Goal: Task Accomplishment & Management: Manage account settings

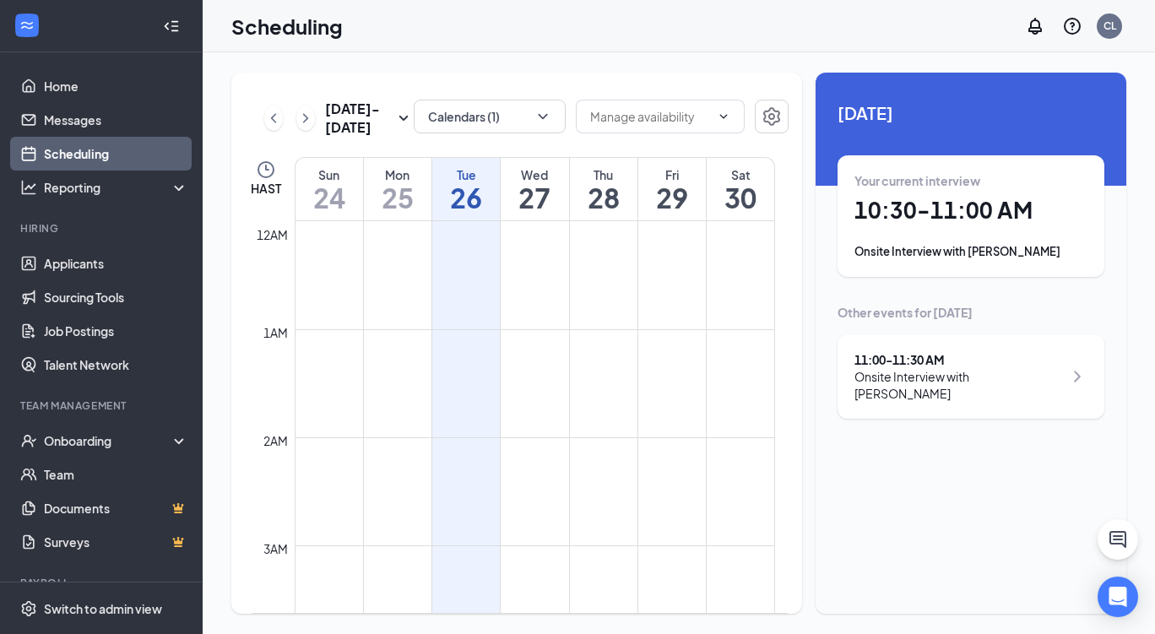
scroll to position [999, 0]
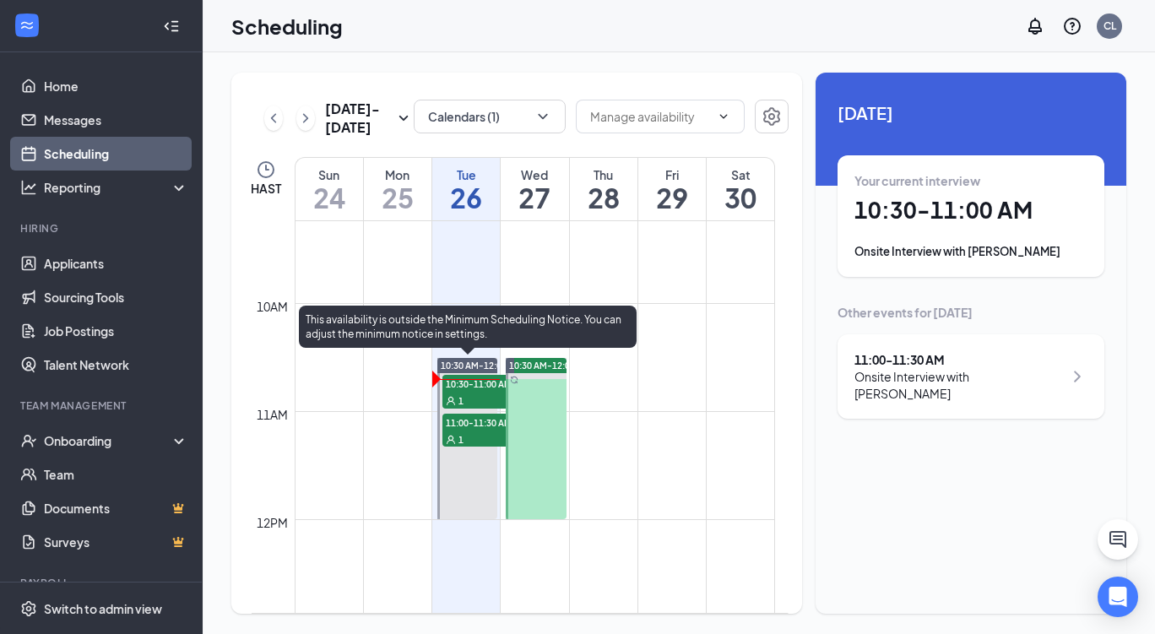
click at [488, 436] on div "1" at bounding box center [484, 439] width 84 height 17
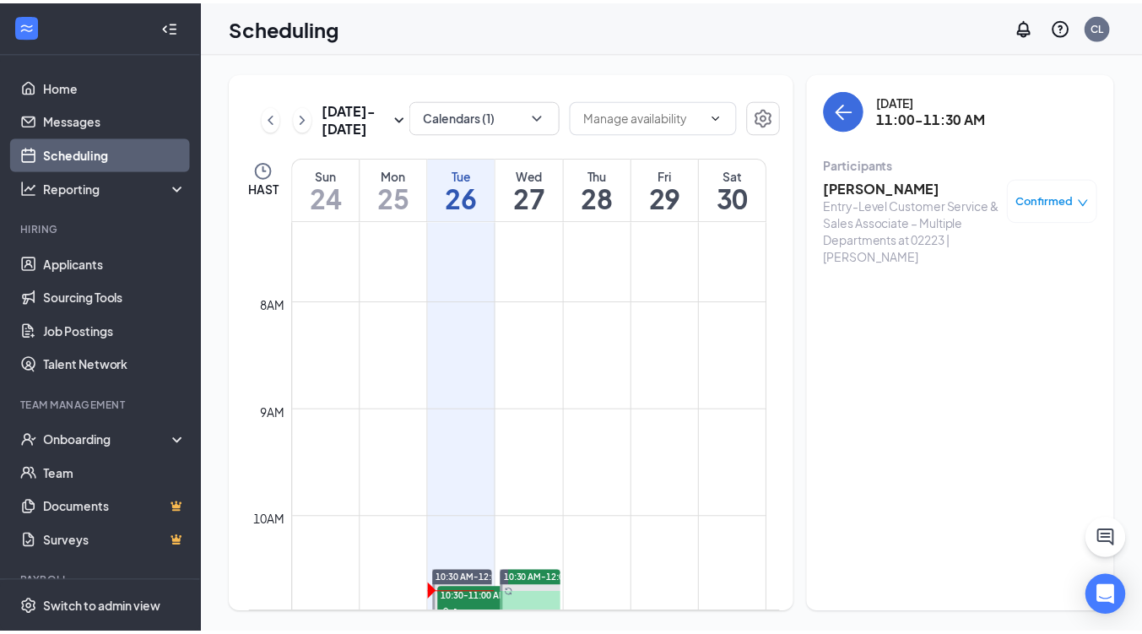
scroll to position [763, 0]
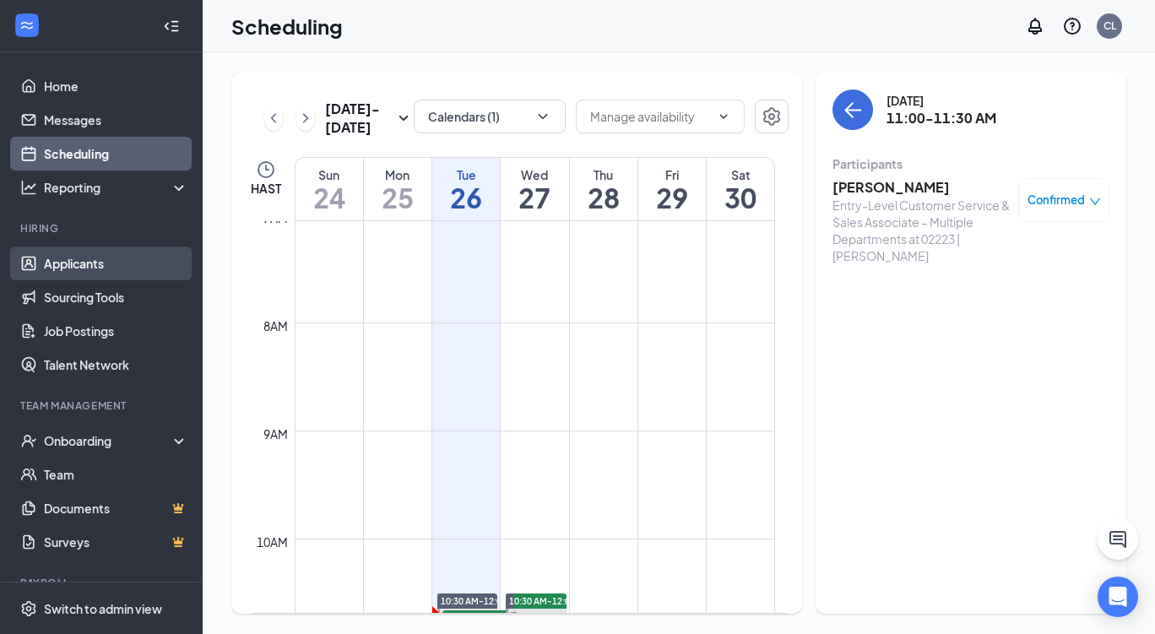
click at [74, 264] on link "Applicants" at bounding box center [116, 264] width 144 height 34
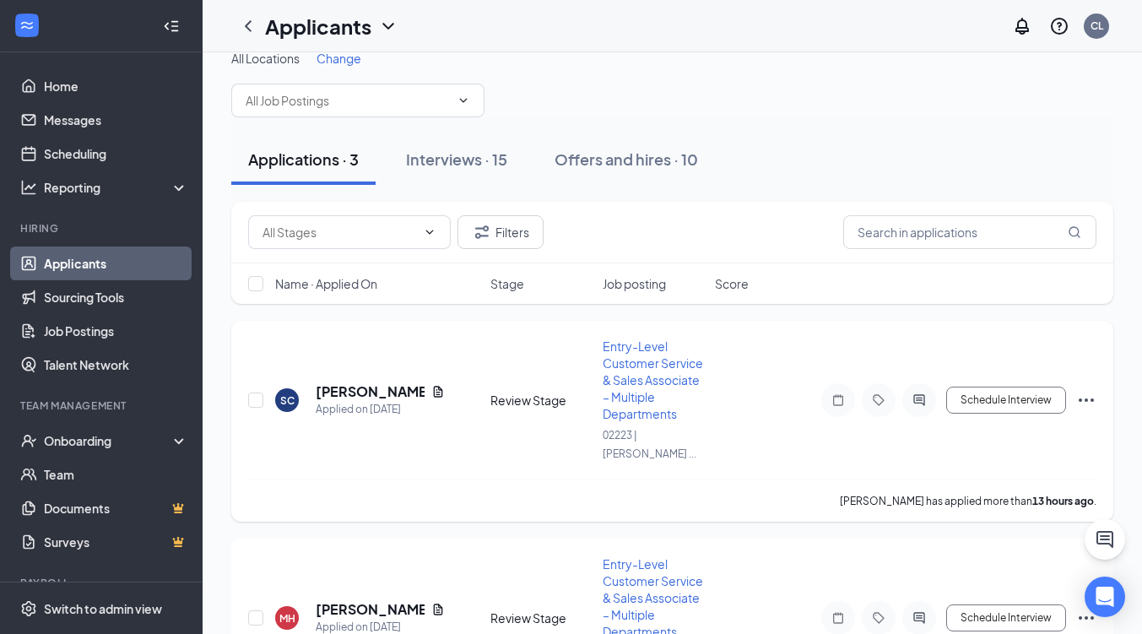
scroll to position [22, 0]
click at [439, 391] on icon "Document" at bounding box center [438, 393] width 14 height 14
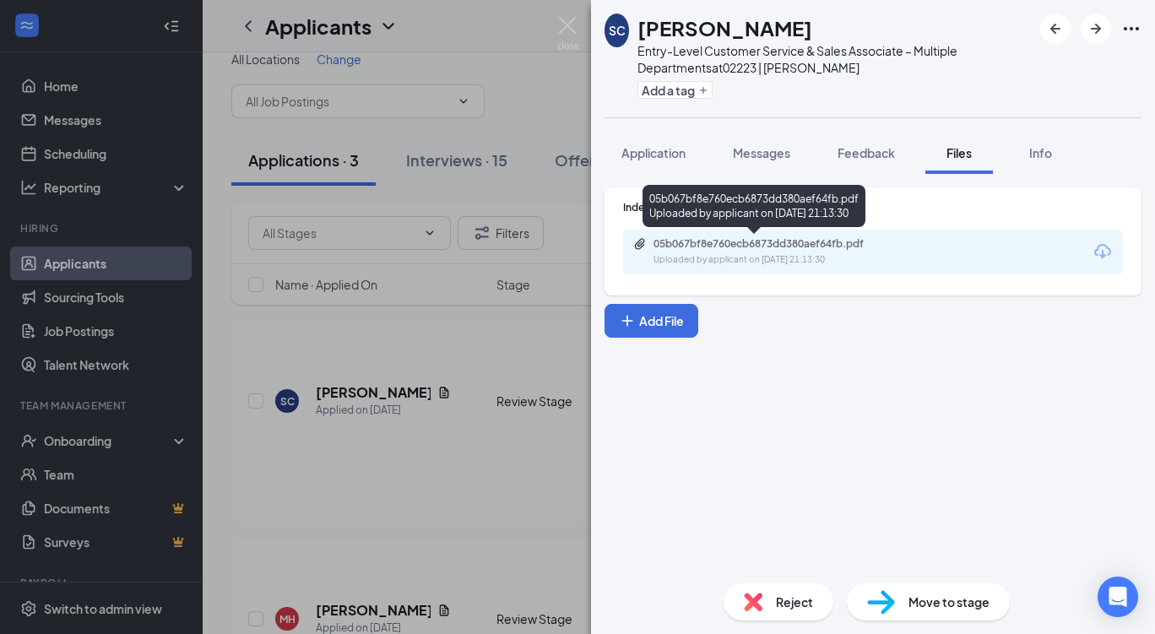
click at [720, 245] on div "05b067bf8e760ecb6873dd380aef64fb.pdf" at bounding box center [772, 244] width 236 height 14
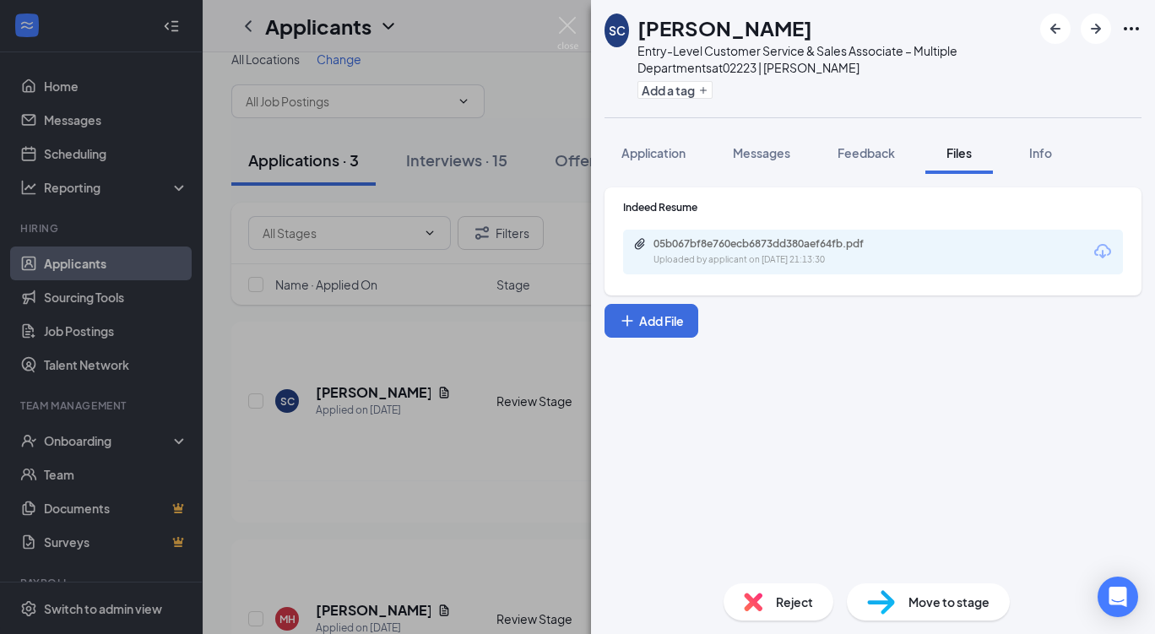
click at [917, 598] on span "Move to stage" at bounding box center [949, 602] width 81 height 19
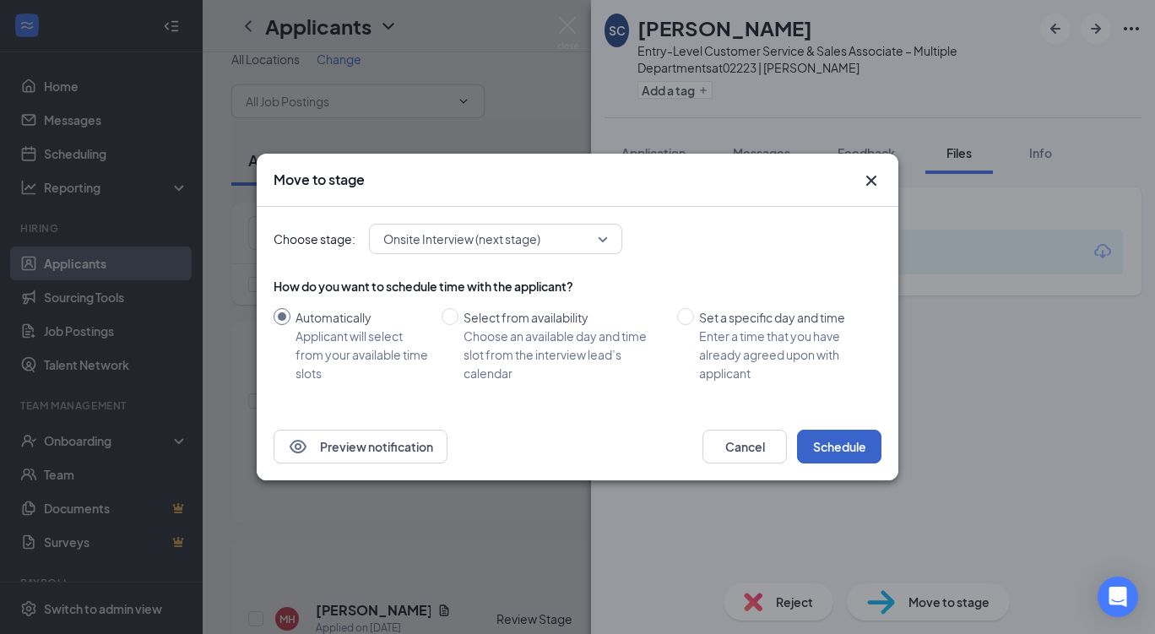
click at [837, 454] on button "Schedule" at bounding box center [839, 447] width 84 height 34
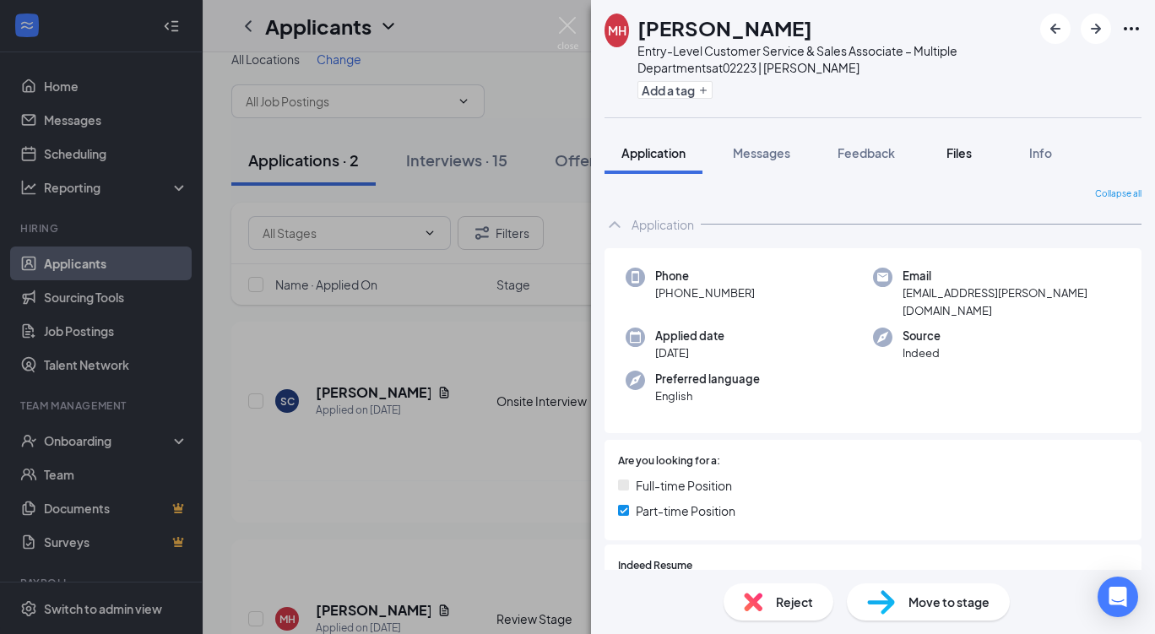
click at [959, 149] on span "Files" at bounding box center [959, 152] width 25 height 15
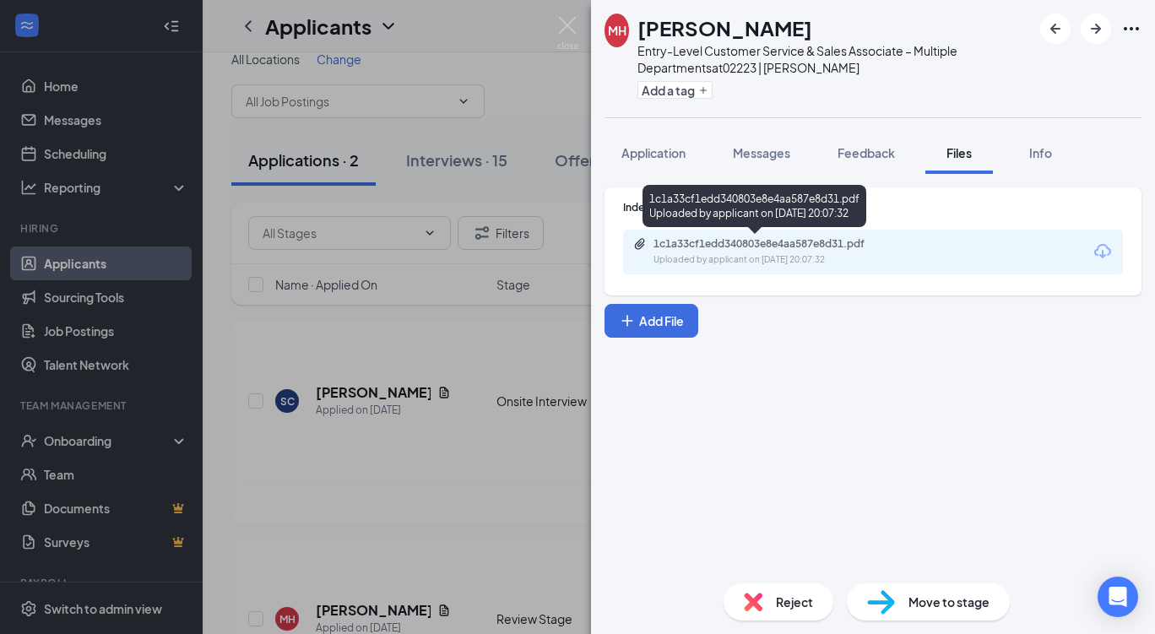
click at [779, 250] on div "1c1a33cf1edd340803e8e4aa587e8d31.pdf" at bounding box center [772, 244] width 236 height 14
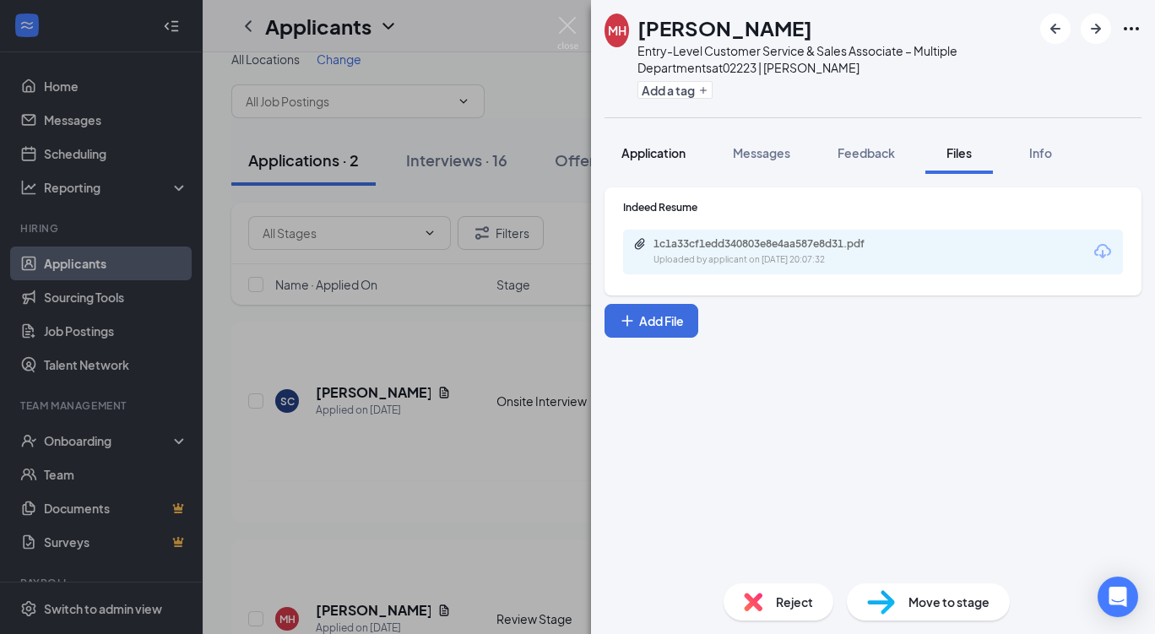
click at [626, 138] on button "Application" at bounding box center [654, 153] width 98 height 42
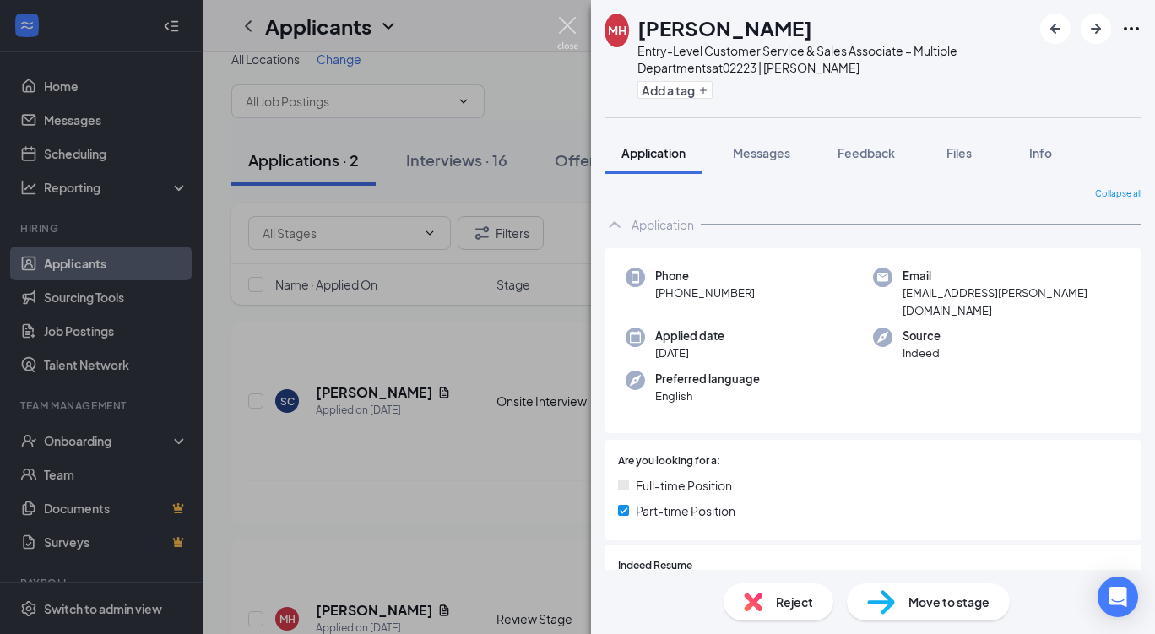
click at [573, 24] on img at bounding box center [567, 33] width 21 height 33
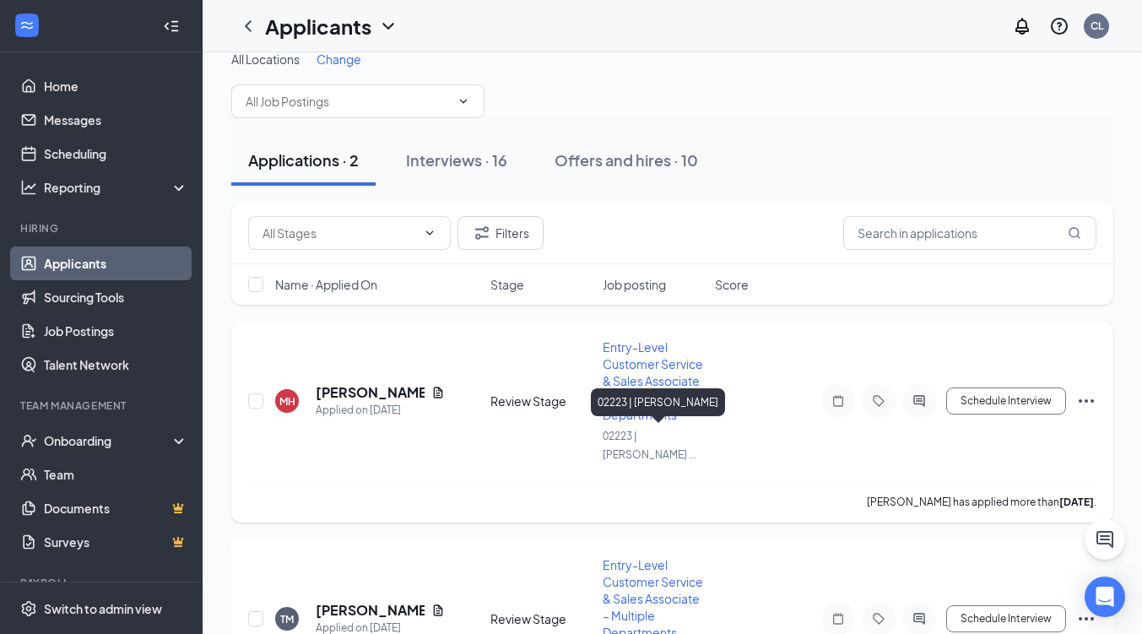
scroll to position [144, 0]
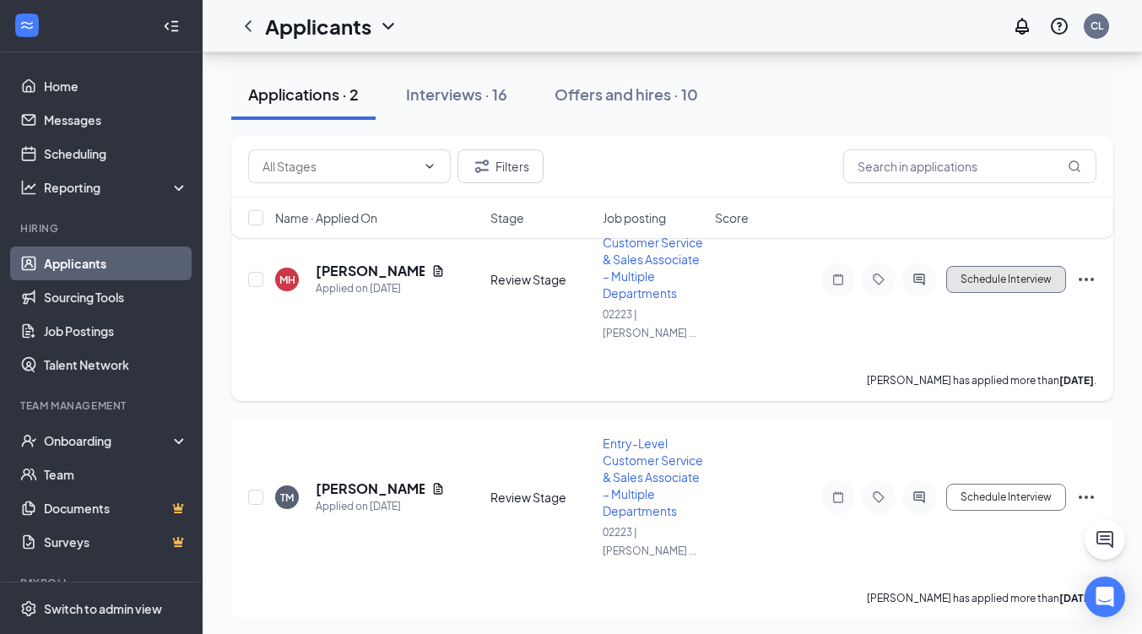
click at [993, 279] on button "Schedule Interview" at bounding box center [1007, 279] width 120 height 27
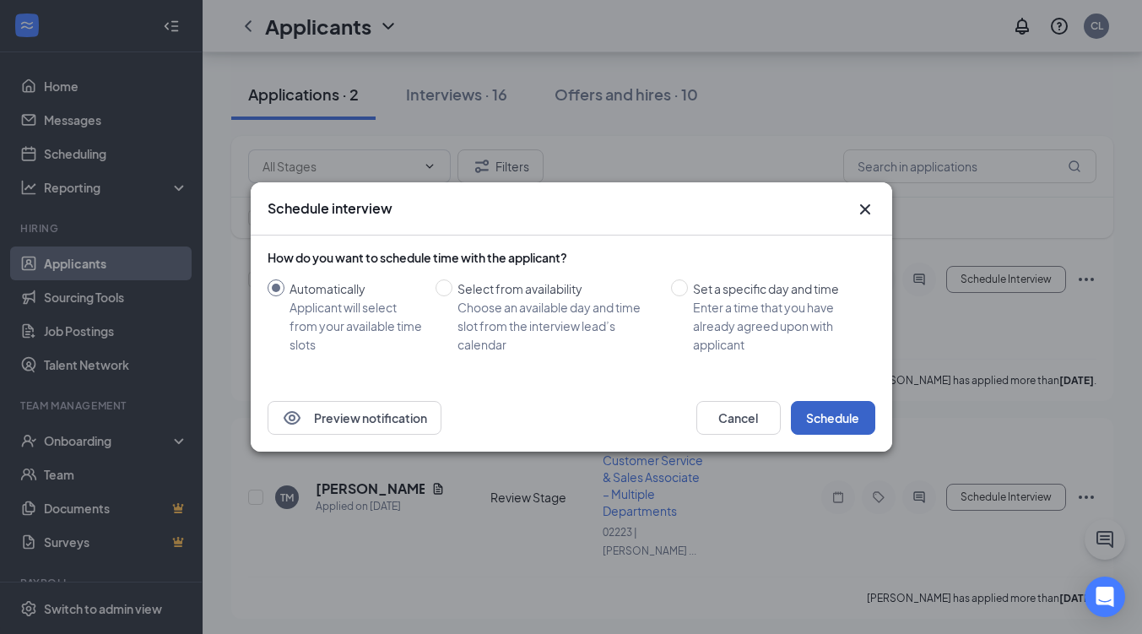
click at [833, 430] on button "Schedule" at bounding box center [833, 418] width 84 height 34
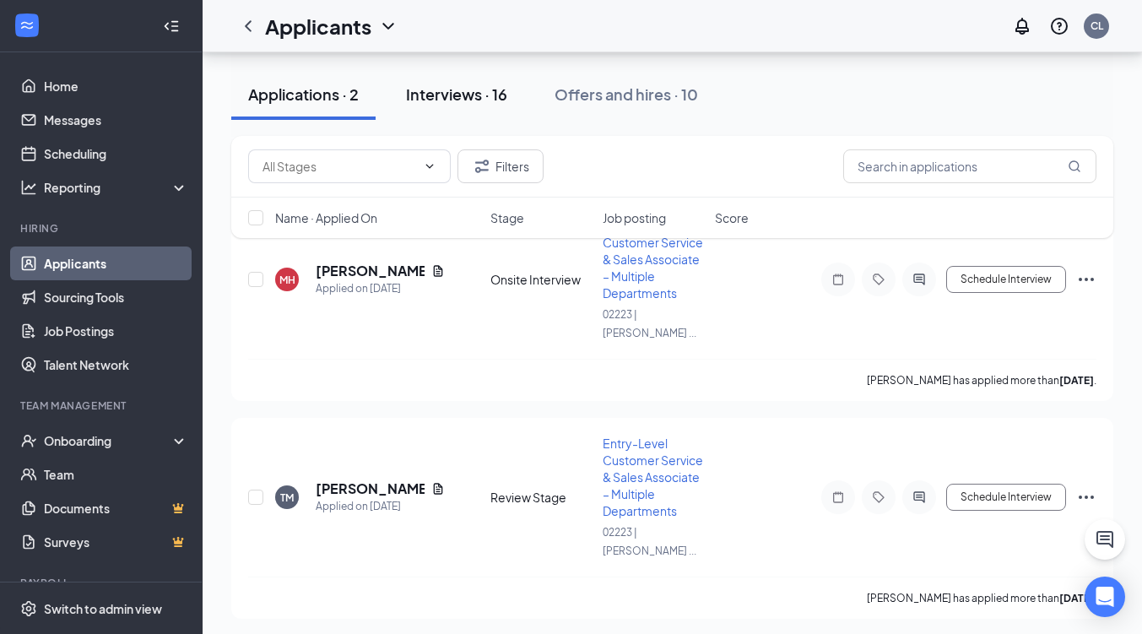
click at [447, 98] on div "Interviews · 16" at bounding box center [456, 94] width 101 height 21
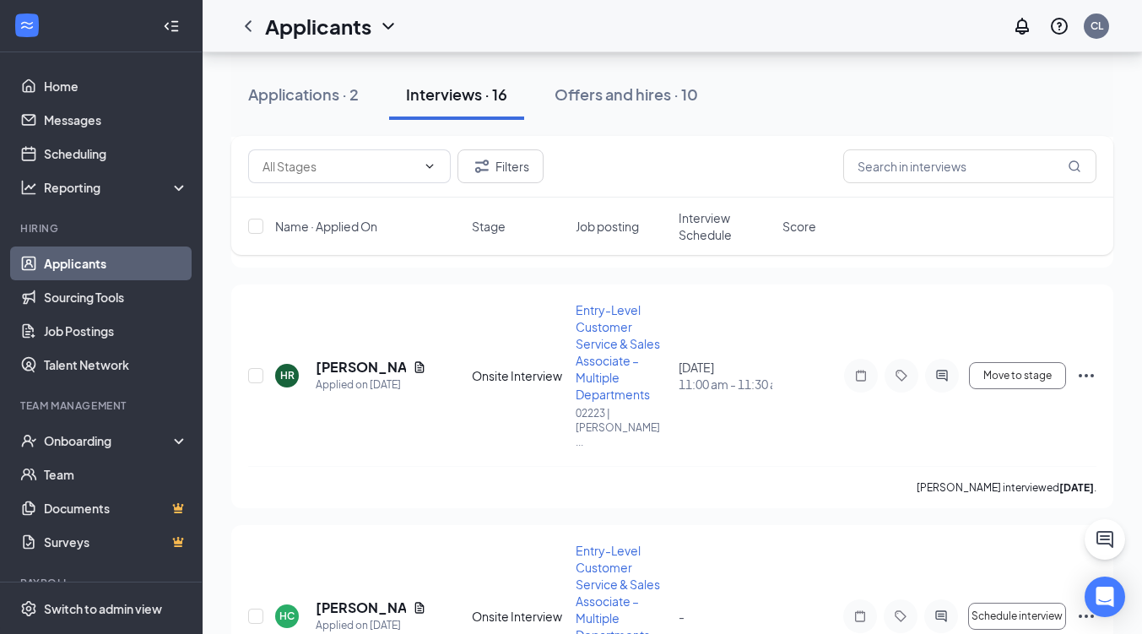
scroll to position [3577, 0]
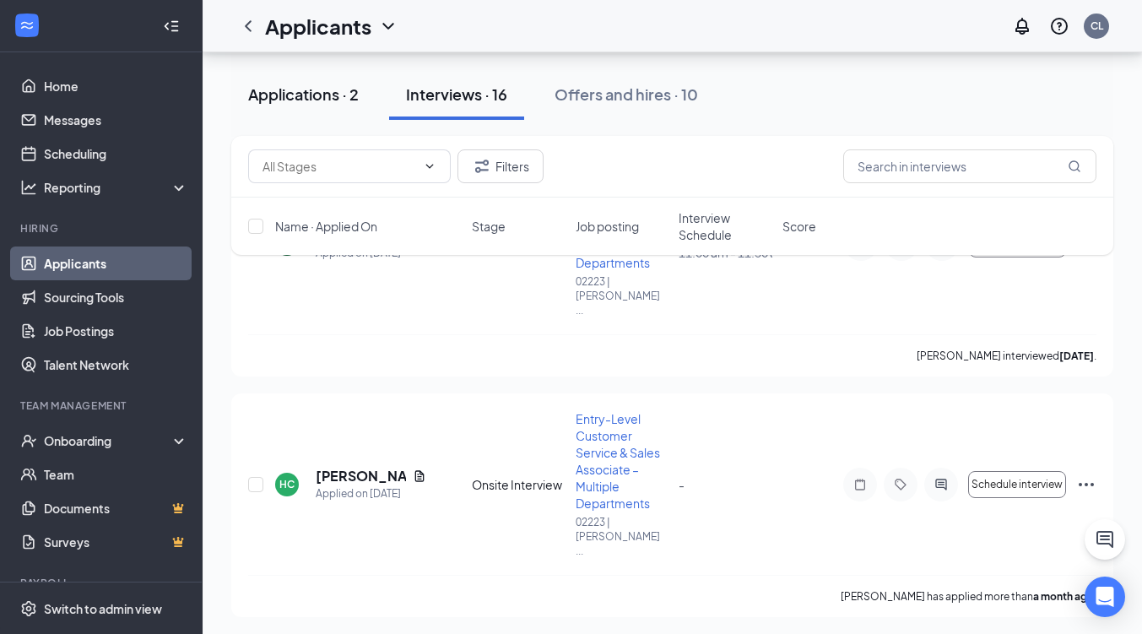
click at [313, 90] on div "Applications · 2" at bounding box center [303, 94] width 111 height 21
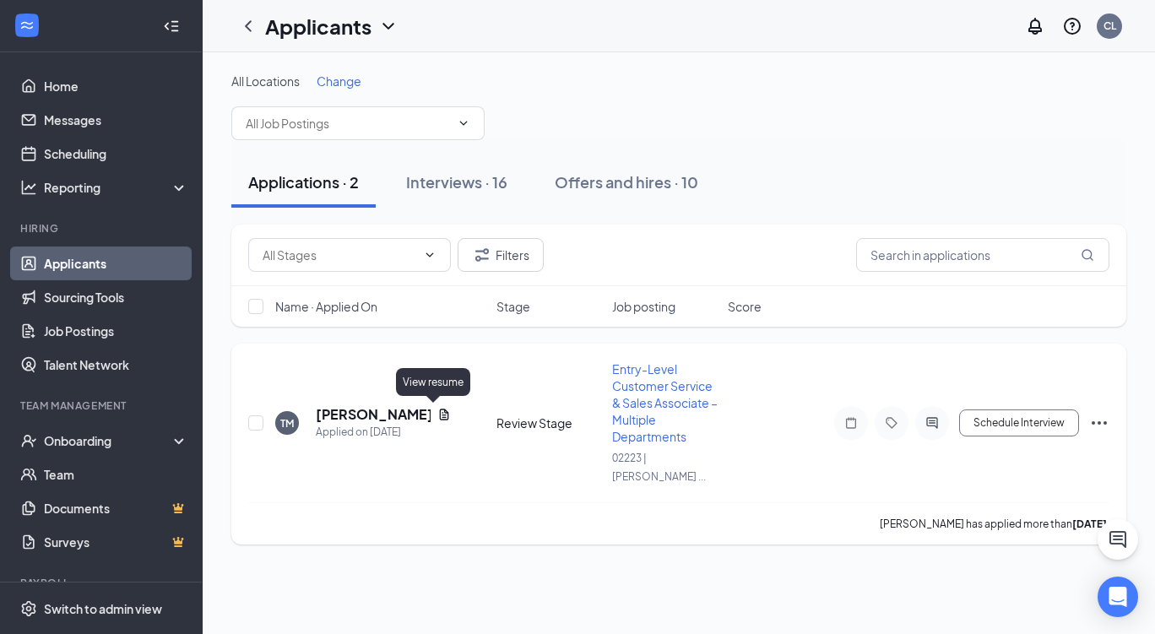
click at [440, 418] on icon "Document" at bounding box center [444, 414] width 9 height 11
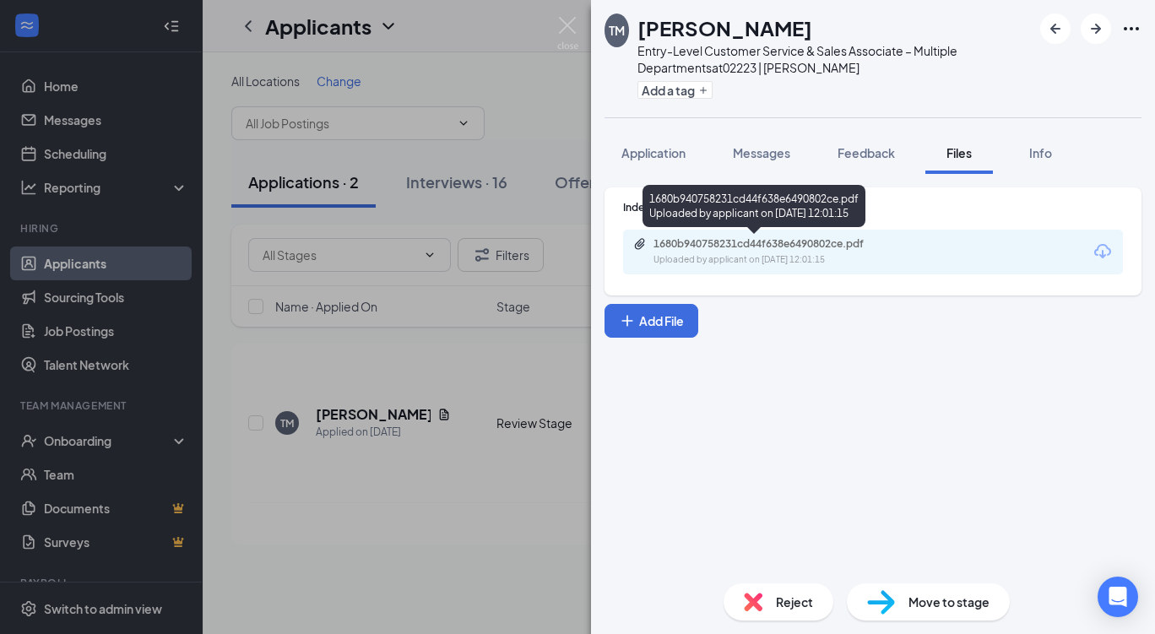
click at [719, 242] on div "1680b940758231cd44f638e6490802ce.pdf" at bounding box center [772, 244] width 236 height 14
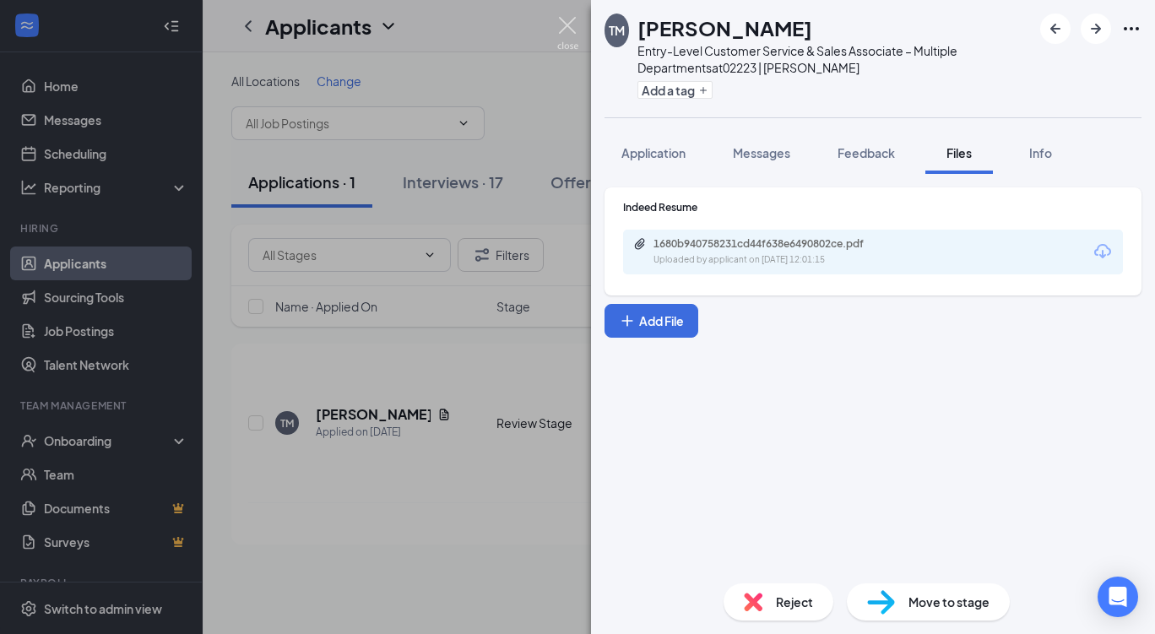
click at [575, 30] on img at bounding box center [567, 33] width 21 height 33
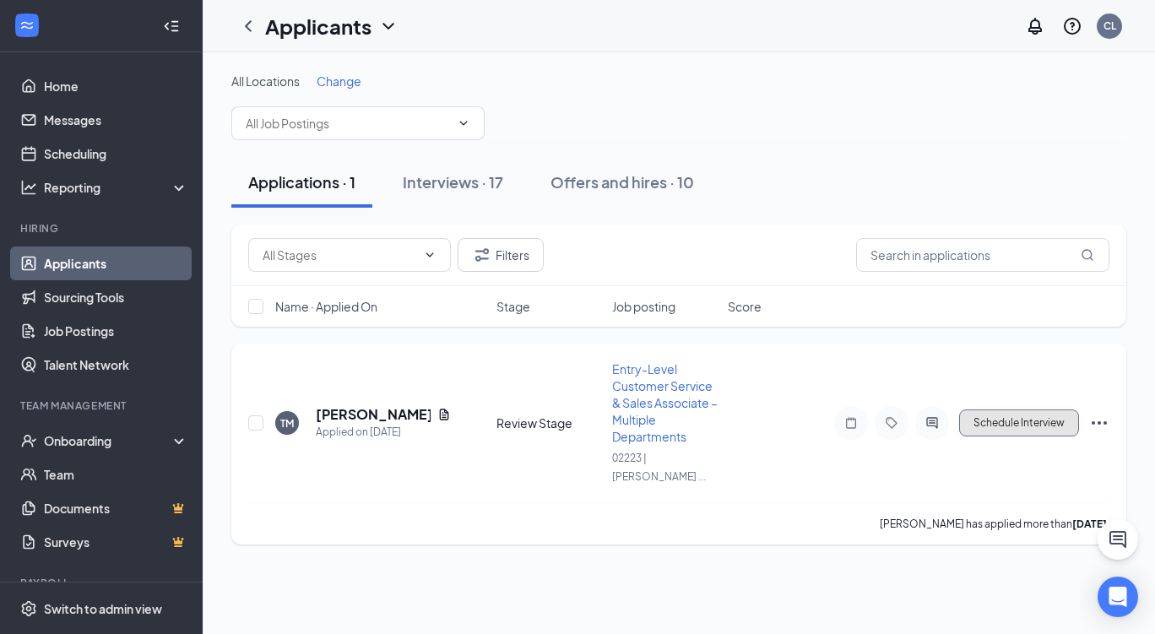
click at [1028, 425] on button "Schedule Interview" at bounding box center [1019, 423] width 120 height 27
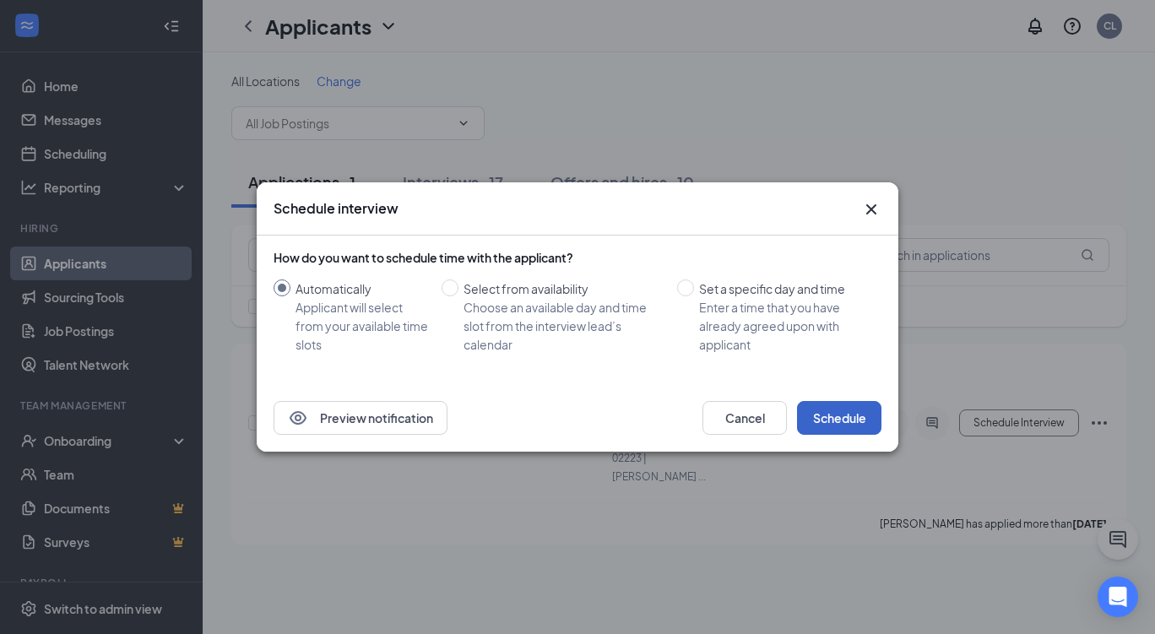
click at [814, 416] on button "Schedule" at bounding box center [839, 418] width 84 height 34
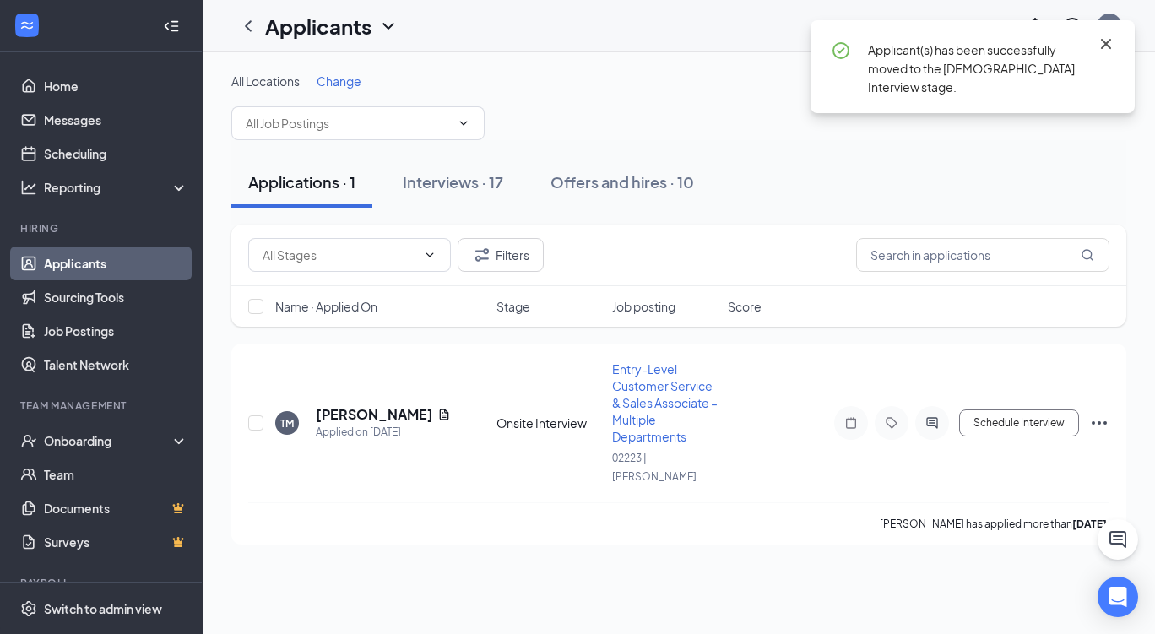
click at [1107, 45] on icon "Cross" at bounding box center [1106, 44] width 10 height 10
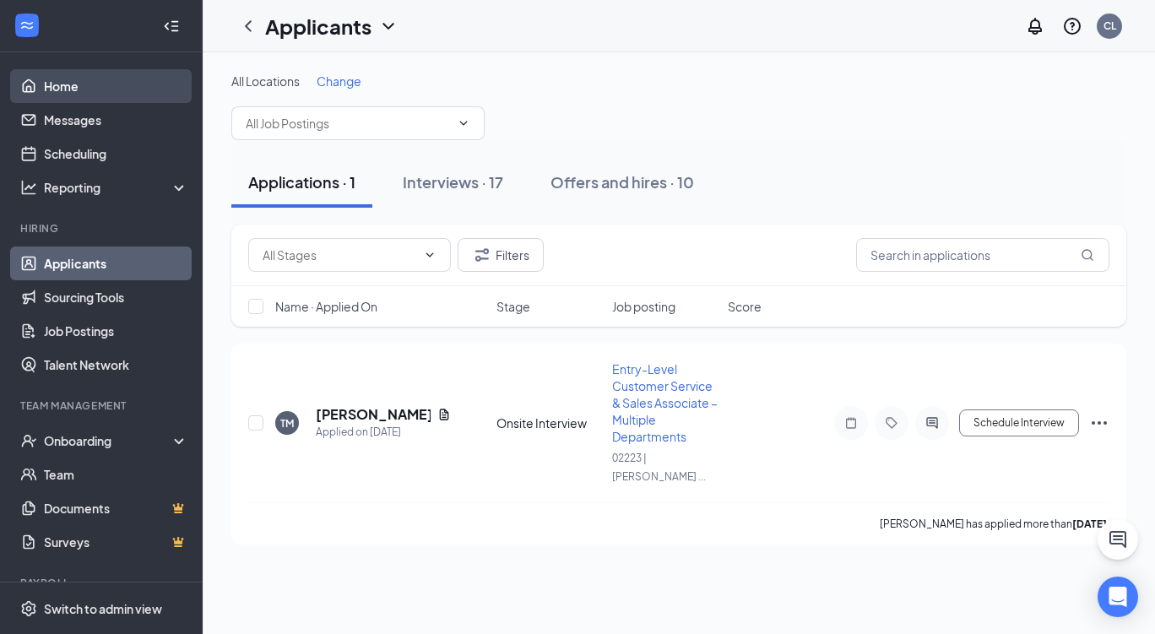
click at [84, 96] on link "Home" at bounding box center [116, 86] width 144 height 34
